Goal: Ask a question

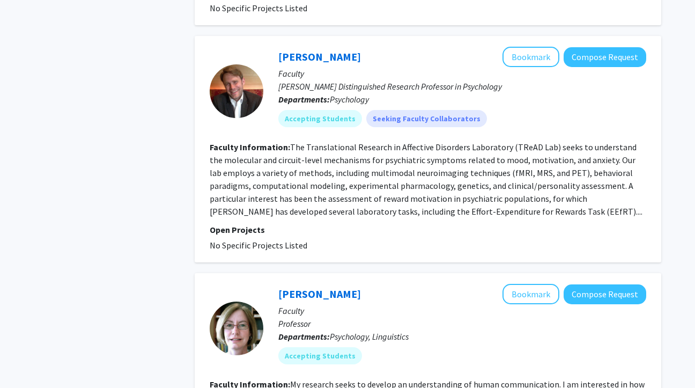
scroll to position [1888, 0]
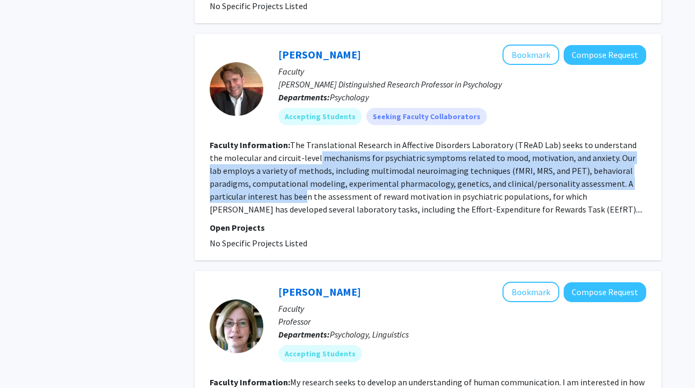
drag, startPoint x: 305, startPoint y: 119, endPoint x: 304, endPoint y: 160, distance: 40.8
click at [305, 160] on fg-read-more "The Translational Research in Affective Disorders Laboratory (TReAD Lab) seeks …" at bounding box center [426, 176] width 433 height 75
click at [304, 160] on fg-read-more "The Translational Research in Affective Disorders Laboratory (TReAD Lab) seeks …" at bounding box center [426, 176] width 433 height 75
drag, startPoint x: 311, startPoint y: 160, endPoint x: 553, endPoint y: 103, distance: 248.3
click at [553, 139] on fg-read-more "The Translational Research in Affective Disorders Laboratory (TReAD Lab) seeks …" at bounding box center [426, 176] width 433 height 75
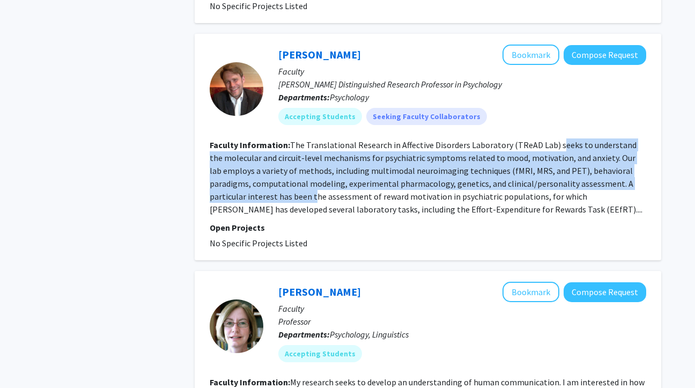
click at [553, 139] on fg-read-more "The Translational Research in Affective Disorders Laboratory (TReAD Lab) seeks …" at bounding box center [426, 176] width 433 height 75
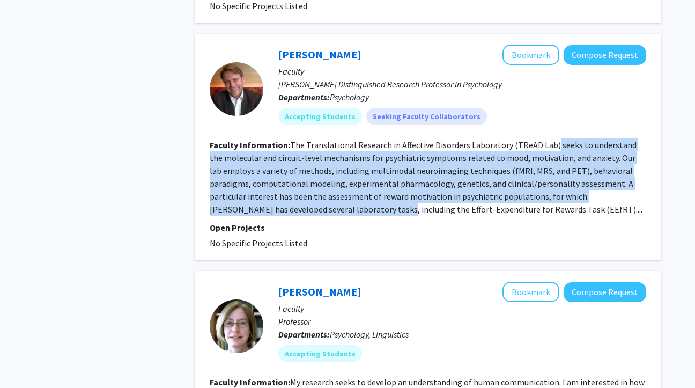
drag, startPoint x: 549, startPoint y: 103, endPoint x: 336, endPoint y: 171, distance: 223.2
click at [336, 171] on fg-read-more "The Translational Research in Affective Disorders Laboratory (TReAD Lab) seeks …" at bounding box center [426, 176] width 433 height 75
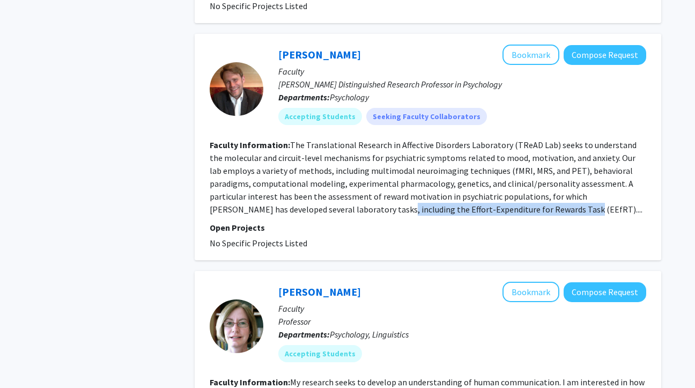
drag, startPoint x: 336, startPoint y: 171, endPoint x: 515, endPoint y: 168, distance: 178.6
click at [515, 168] on fg-read-more "The Translational Research in Affective Disorders Laboratory (TReAD Lab) seeks …" at bounding box center [426, 176] width 433 height 75
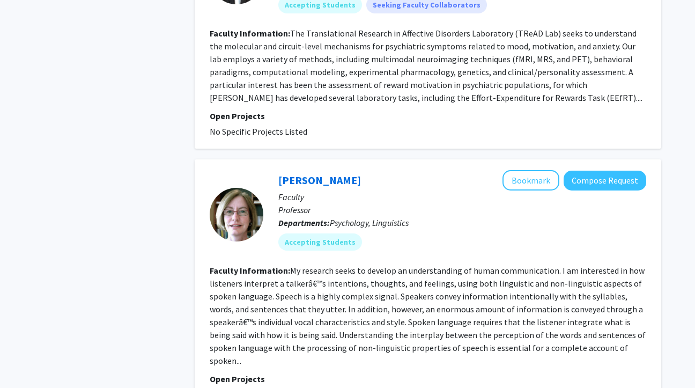
scroll to position [2003, 0]
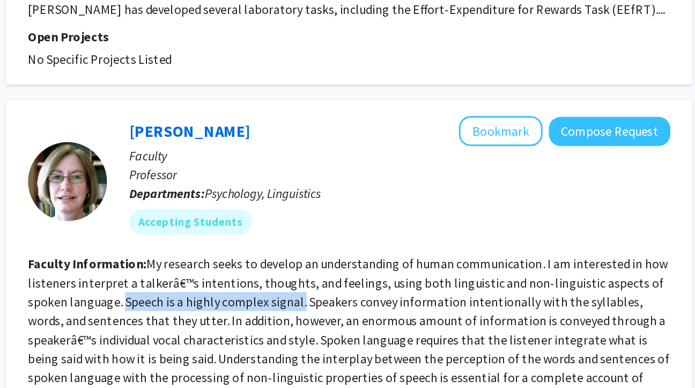
drag, startPoint x: 275, startPoint y: 252, endPoint x: 395, endPoint y: 255, distance: 120.1
click at [395, 261] on fg-read-more "My research seeks to develop an understanding of human communication. I am inte…" at bounding box center [428, 311] width 436 height 101
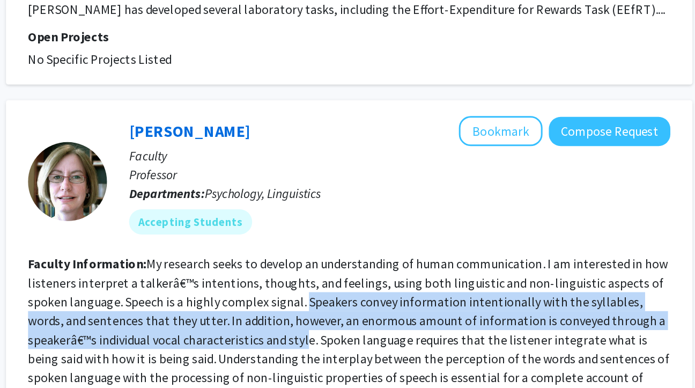
drag, startPoint x: 397, startPoint y: 254, endPoint x: 398, endPoint y: 283, distance: 28.4
click at [398, 283] on fg-read-more "My research seeks to develop an understanding of human communication. I am inte…" at bounding box center [428, 311] width 436 height 101
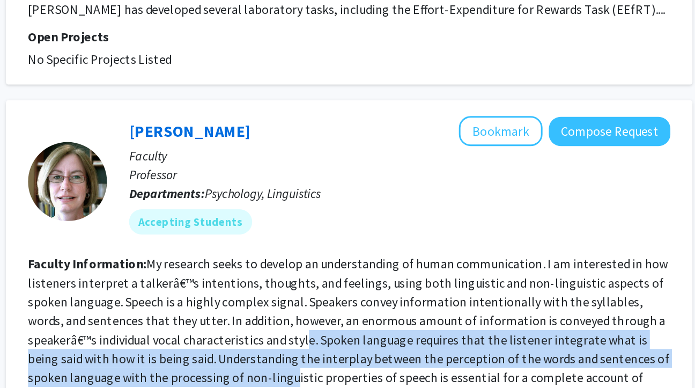
drag, startPoint x: 398, startPoint y: 283, endPoint x: 359, endPoint y: 303, distance: 44.6
click at [359, 303] on fg-read-more "My research seeks to develop an understanding of human communication. I am inte…" at bounding box center [428, 311] width 436 height 101
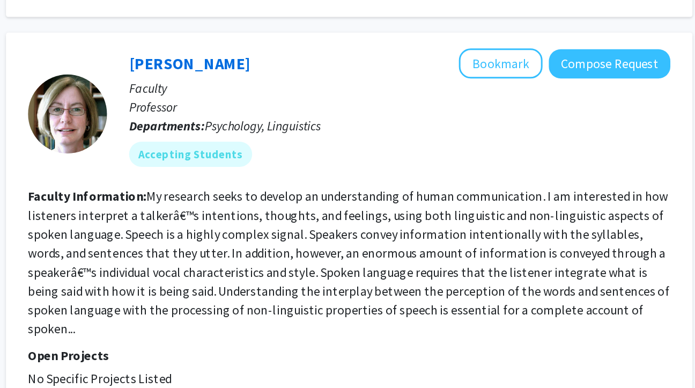
scroll to position [2015, 0]
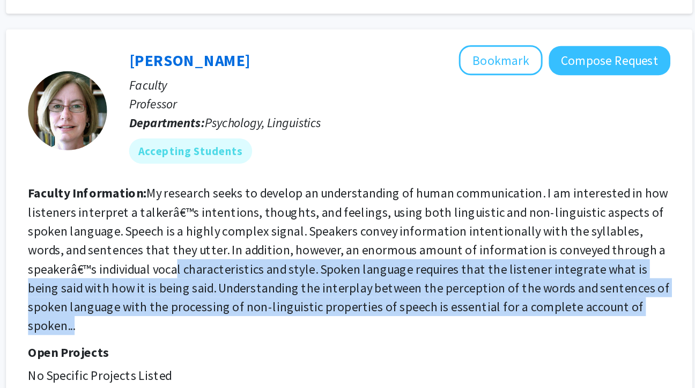
drag, startPoint x: 310, startPoint y: 302, endPoint x: 310, endPoint y: 265, distance: 37.0
click at [310, 265] on fg-search-faculty "[PERSON_NAME] Bookmark Compose Request Faculty Professor Departments: Psycholog…" at bounding box center [428, 270] width 436 height 231
click at [310, 265] on fg-read-more "My research seeks to develop an understanding of human communication. I am inte…" at bounding box center [428, 300] width 436 height 101
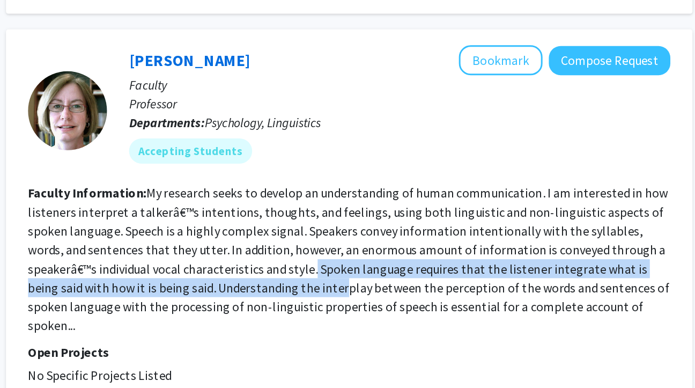
drag, startPoint x: 402, startPoint y: 264, endPoint x: 402, endPoint y: 286, distance: 22.0
click at [402, 287] on section "Faculty Information: My research seeks to develop an understanding of human com…" at bounding box center [428, 300] width 436 height 103
click at [402, 286] on section "Faculty Information: My research seeks to develop an understanding of human com…" at bounding box center [428, 300] width 436 height 103
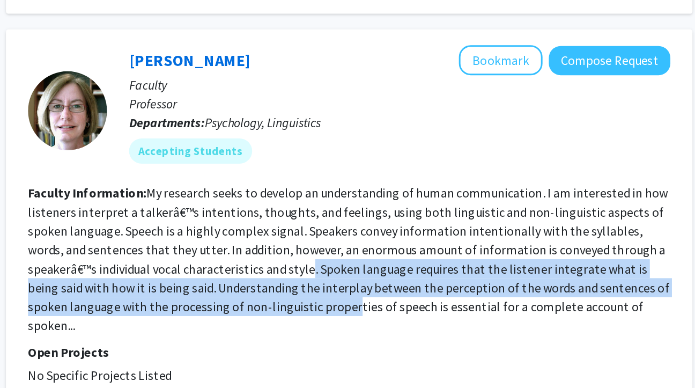
drag, startPoint x: 399, startPoint y: 298, endPoint x: 399, endPoint y: 272, distance: 25.7
click at [399, 272] on fg-read-more "My research seeks to develop an understanding of human communication. I am inte…" at bounding box center [428, 300] width 436 height 101
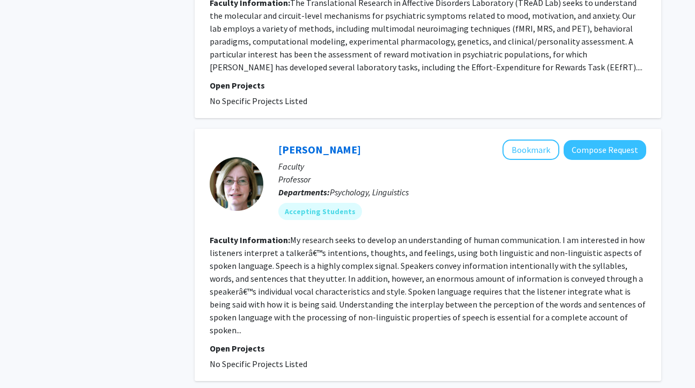
scroll to position [2302, 0]
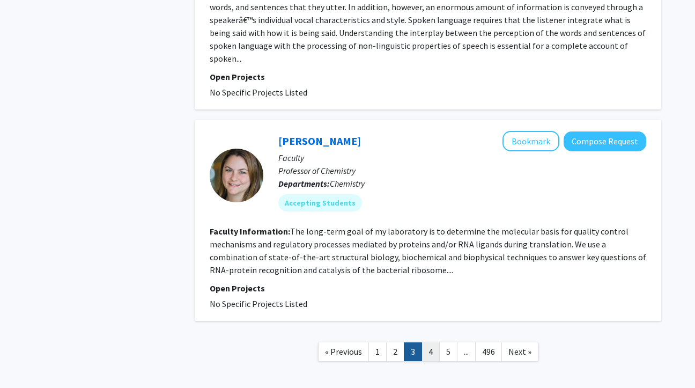
click at [434, 342] on link "4" at bounding box center [430, 351] width 18 height 19
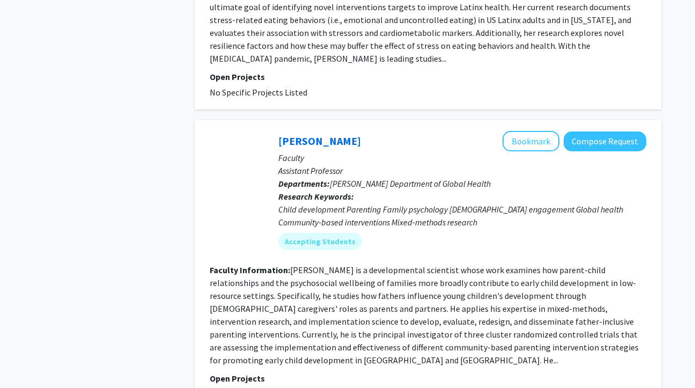
scroll to position [2564, 0]
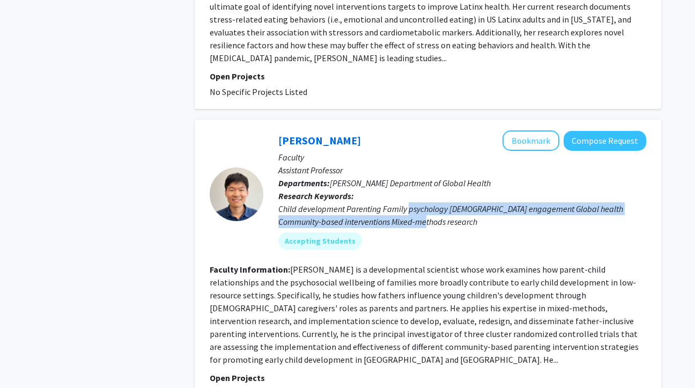
drag, startPoint x: 414, startPoint y: 130, endPoint x: 408, endPoint y: 121, distance: 10.9
click at [408, 202] on div "Child development Parenting Family psychology [DEMOGRAPHIC_DATA] engagement Glo…" at bounding box center [462, 215] width 368 height 26
drag, startPoint x: 411, startPoint y: 116, endPoint x: 411, endPoint y: 138, distance: 22.0
click at [411, 138] on div "[PERSON_NAME] Bookmark Compose Request Faculty Assistant Professor Departments:…" at bounding box center [454, 193] width 383 height 127
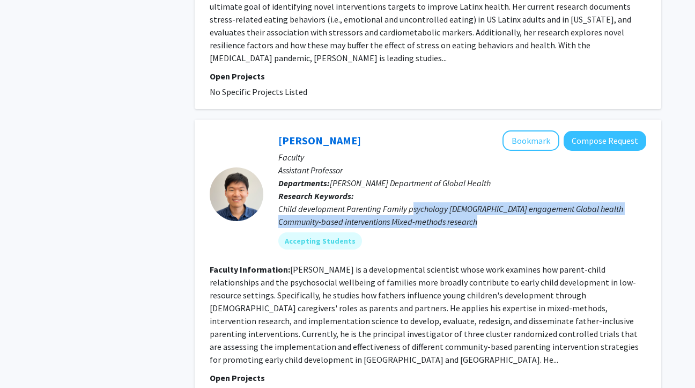
click at [411, 228] on fg-user-badges "Accepting Students" at bounding box center [462, 238] width 368 height 21
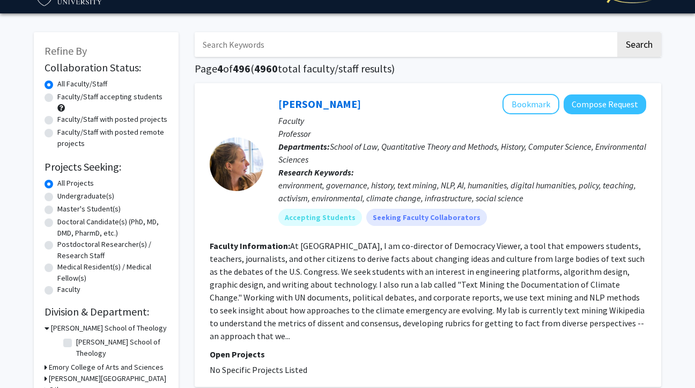
scroll to position [25, 0]
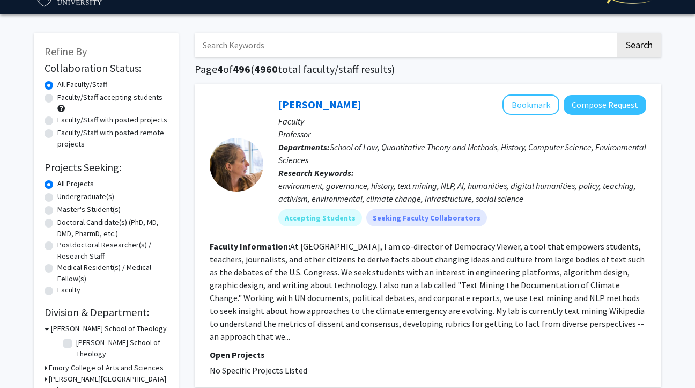
click at [85, 199] on label "Undergraduate(s)" at bounding box center [85, 196] width 57 height 11
click at [64, 198] on input "Undergraduate(s)" at bounding box center [60, 194] width 7 height 7
radio input "true"
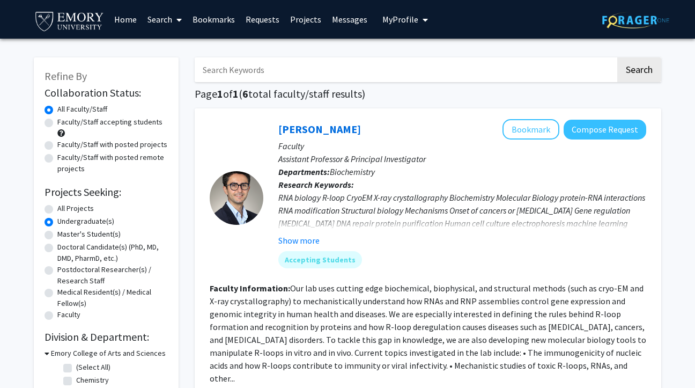
click at [78, 212] on label "All Projects" at bounding box center [75, 208] width 36 height 11
click at [64, 210] on input "All Projects" at bounding box center [60, 206] width 7 height 7
radio input "true"
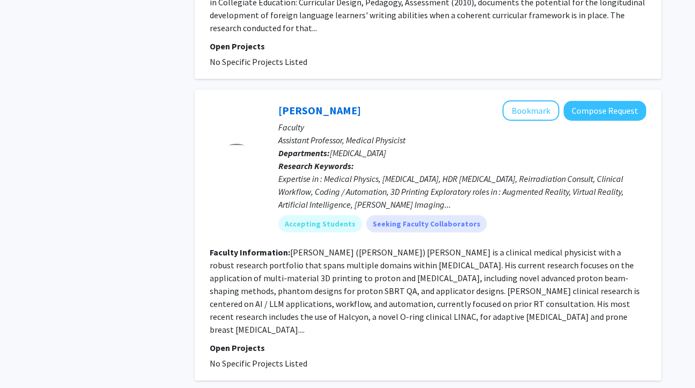
scroll to position [3219, 0]
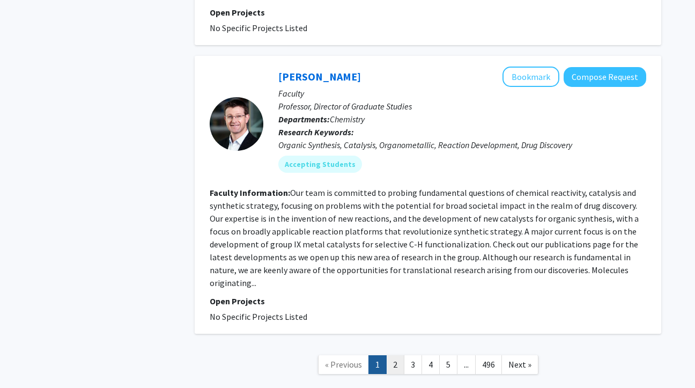
click at [393, 355] on link "2" at bounding box center [395, 364] width 18 height 19
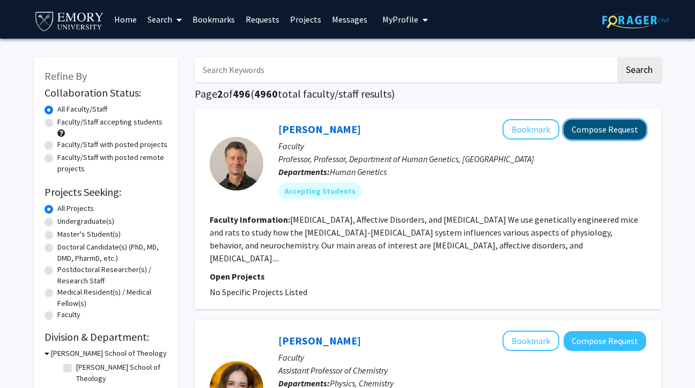
click at [625, 135] on button "Compose Request" at bounding box center [605, 130] width 83 height 20
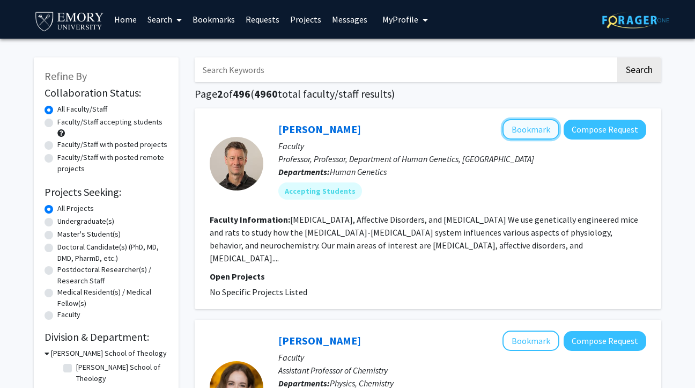
click at [523, 135] on button "Bookmark" at bounding box center [530, 129] width 57 height 20
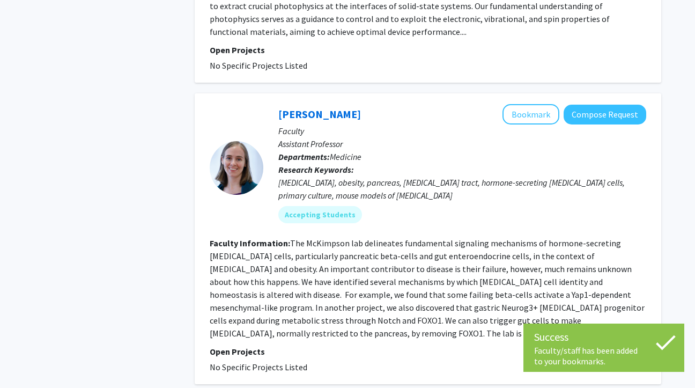
scroll to position [2327, 0]
